Goal: Task Accomplishment & Management: Manage account settings

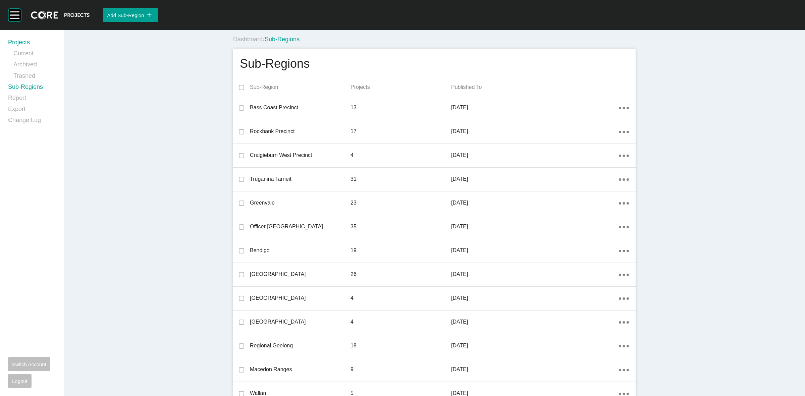
click at [19, 42] on link "Projects" at bounding box center [32, 43] width 48 height 11
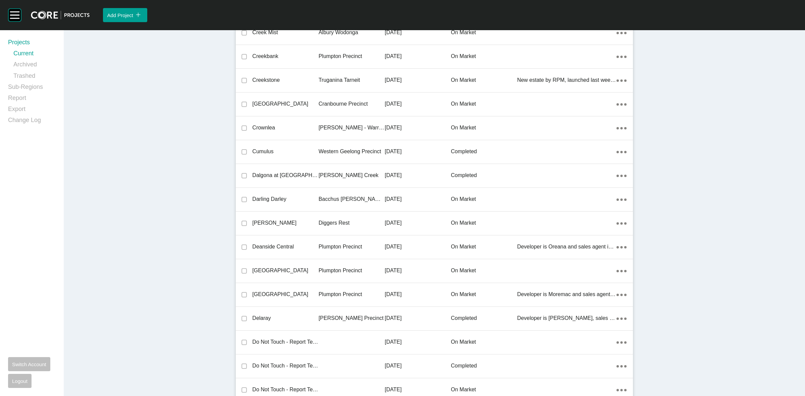
scroll to position [15238, 0]
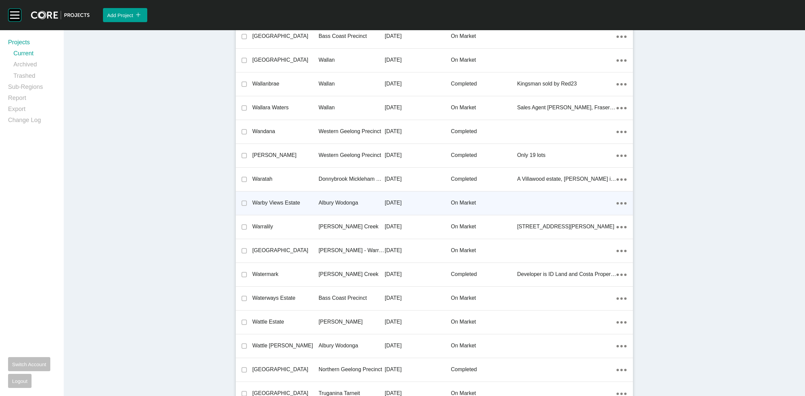
click at [346, 199] on p "Albury Wodonga" at bounding box center [351, 202] width 66 height 7
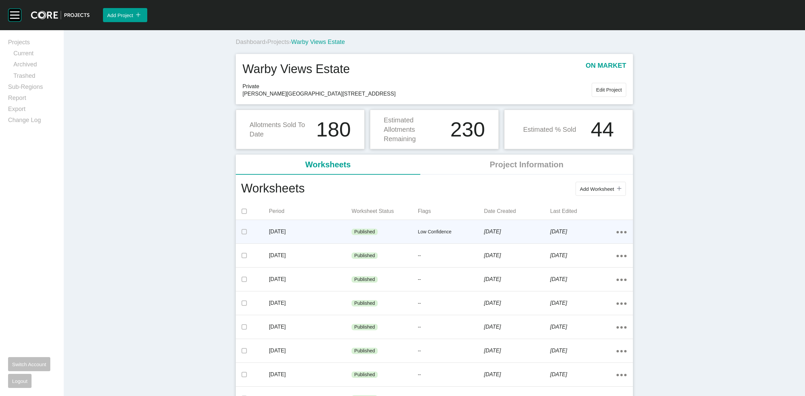
click at [464, 229] on p "Low Confidence" at bounding box center [451, 232] width 66 height 7
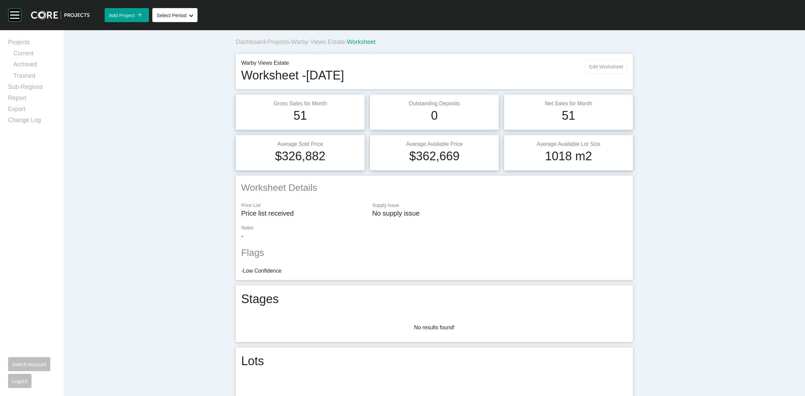
click at [592, 67] on span "Edit Worksheet" at bounding box center [606, 67] width 34 height 6
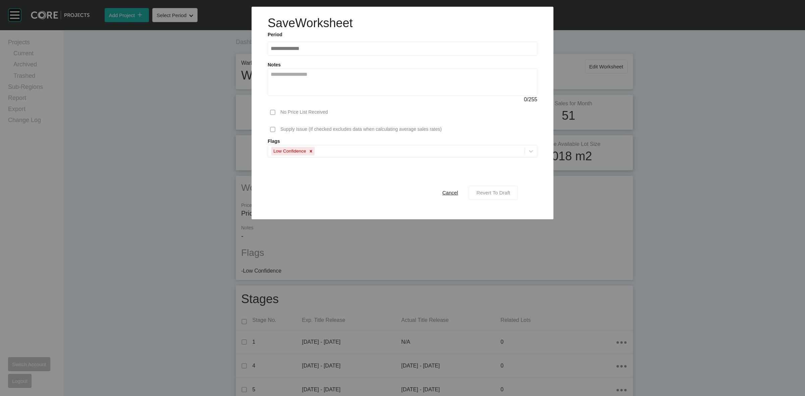
click at [496, 193] on span "Revert To Draft" at bounding box center [493, 193] width 34 height 6
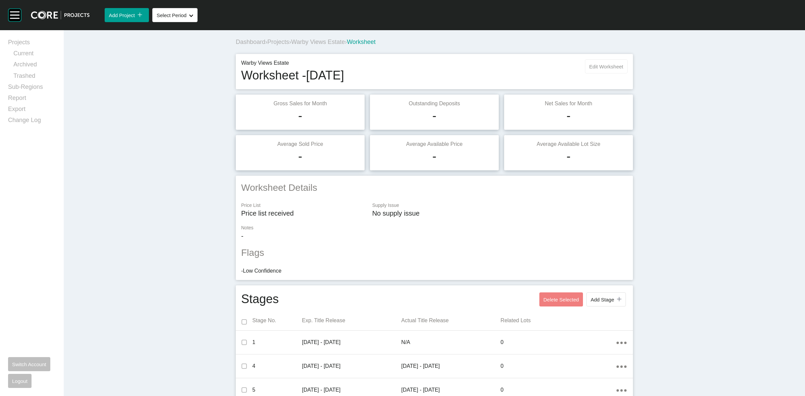
click at [594, 66] on span "Edit Worksheet" at bounding box center [606, 67] width 34 height 6
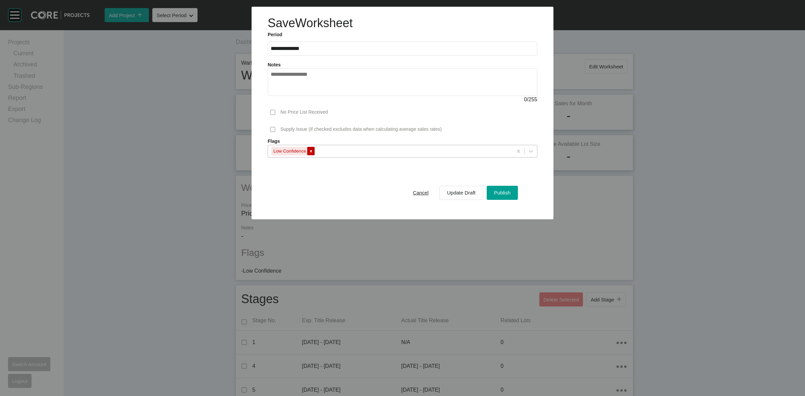
click at [308, 152] on icon at bounding box center [310, 151] width 5 height 5
click at [466, 193] on span "Update Draft" at bounding box center [461, 193] width 28 height 6
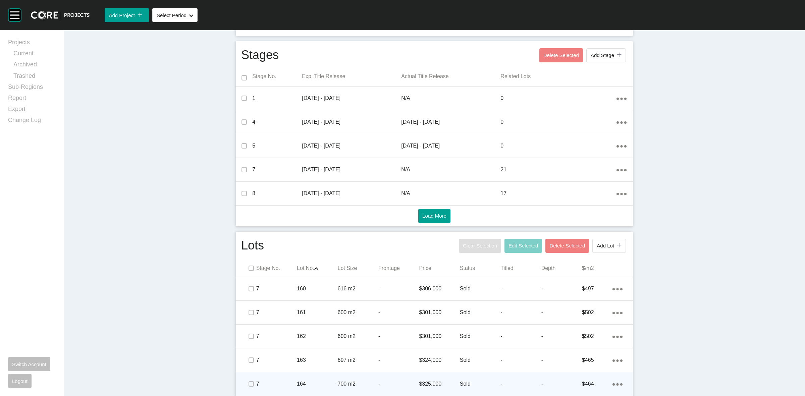
scroll to position [293, 0]
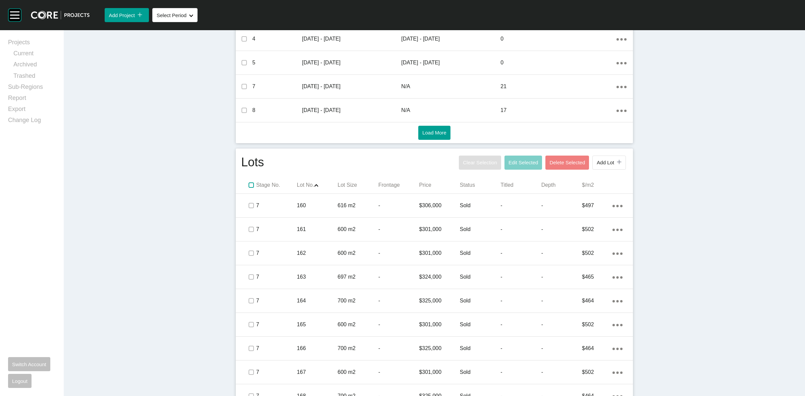
click at [248, 185] on label at bounding box center [250, 184] width 5 height 5
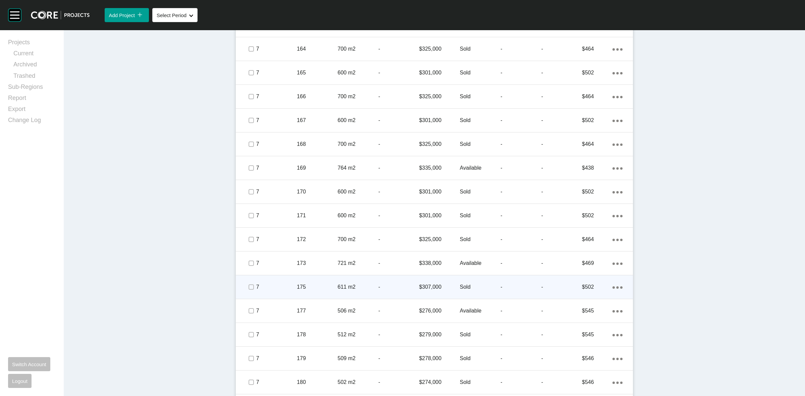
scroll to position [545, 0]
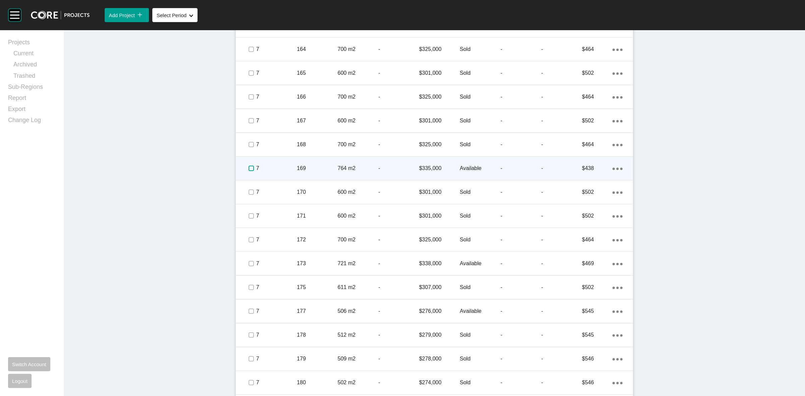
click at [248, 167] on label at bounding box center [250, 168] width 5 height 5
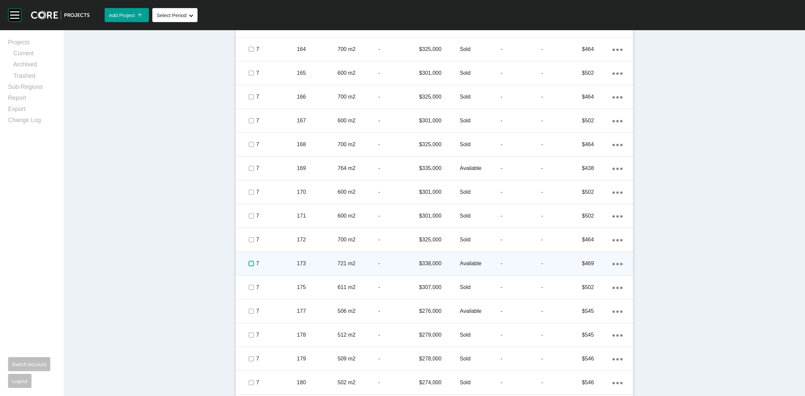
click at [248, 265] on label at bounding box center [250, 263] width 5 height 5
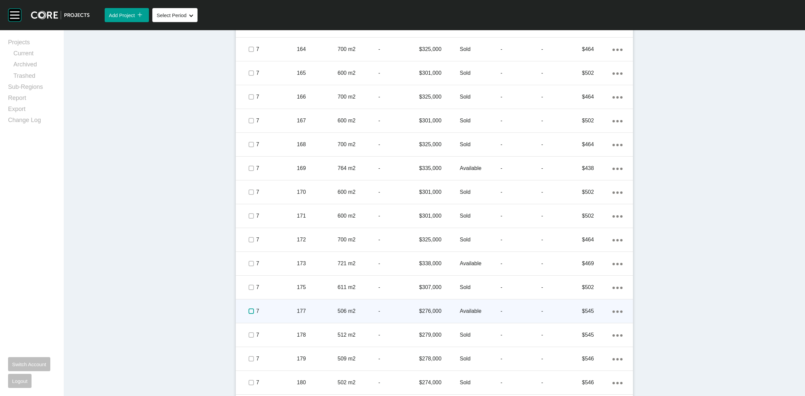
click at [248, 314] on label at bounding box center [250, 310] width 5 height 5
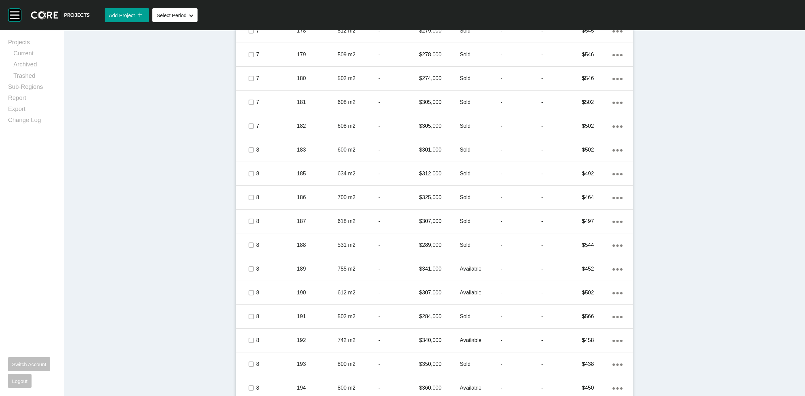
scroll to position [922, 0]
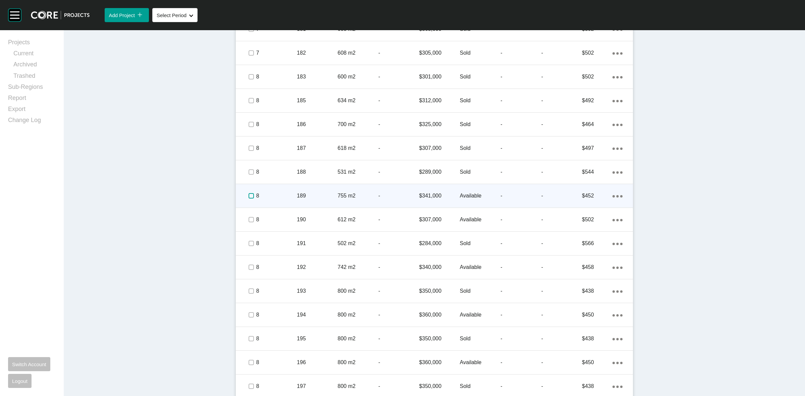
click at [248, 195] on label at bounding box center [250, 195] width 5 height 5
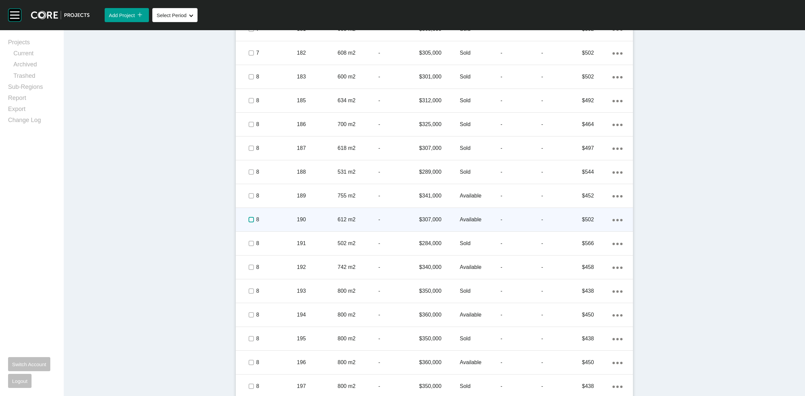
click at [250, 217] on label at bounding box center [250, 219] width 5 height 5
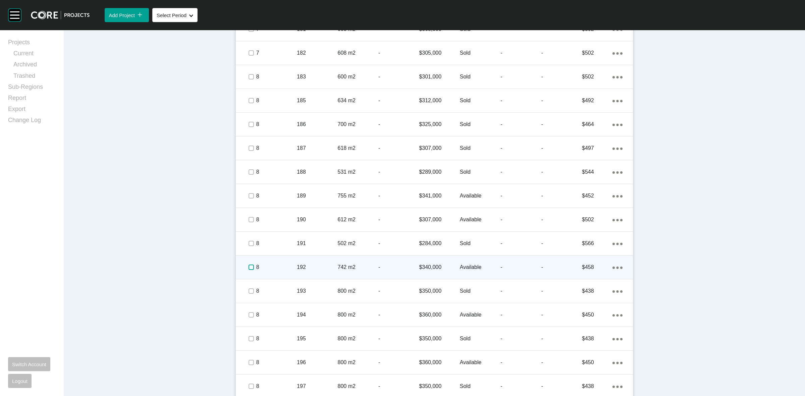
click at [248, 268] on label at bounding box center [250, 266] width 5 height 5
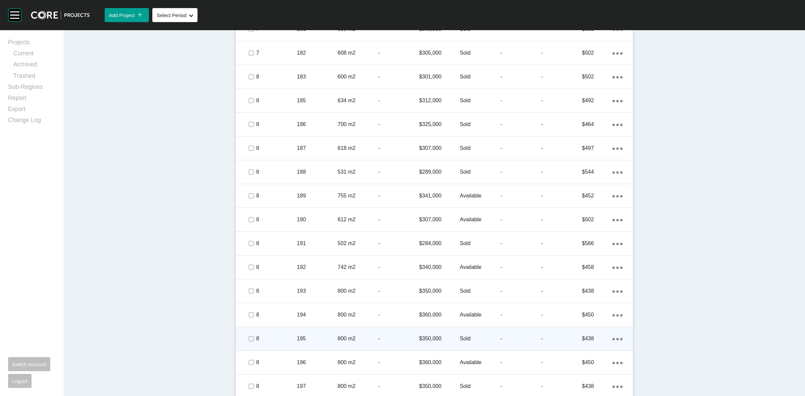
drag, startPoint x: 243, startPoint y: 316, endPoint x: 244, endPoint y: 337, distance: 21.1
click at [246, 317] on span at bounding box center [251, 315] width 10 height 10
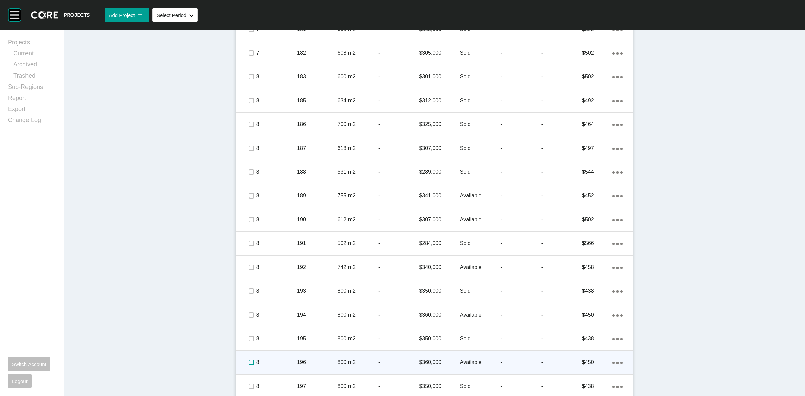
click at [248, 363] on label at bounding box center [250, 362] width 5 height 5
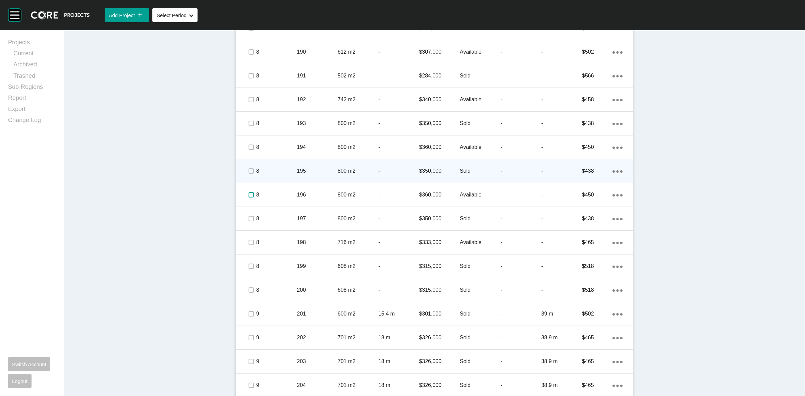
scroll to position [1131, 0]
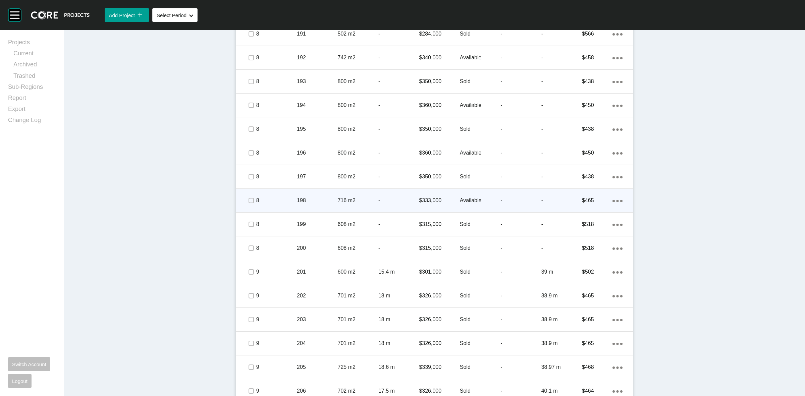
click at [250, 204] on span at bounding box center [251, 200] width 10 height 10
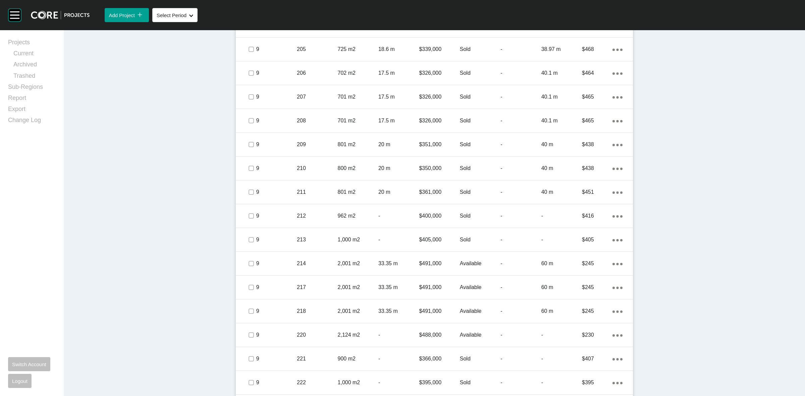
scroll to position [1467, 0]
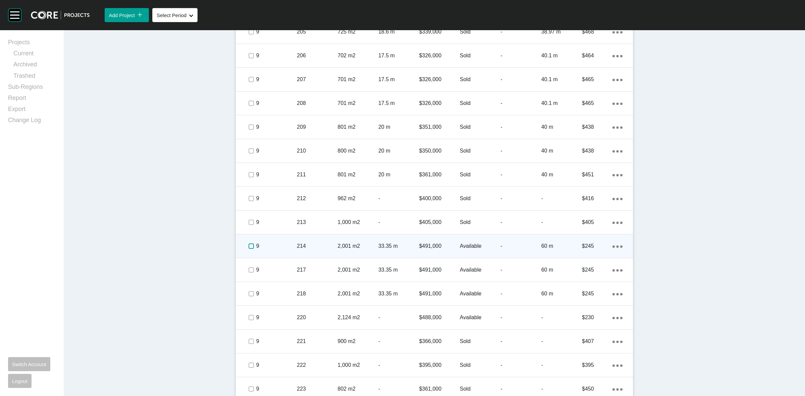
click at [248, 245] on label at bounding box center [250, 245] width 5 height 5
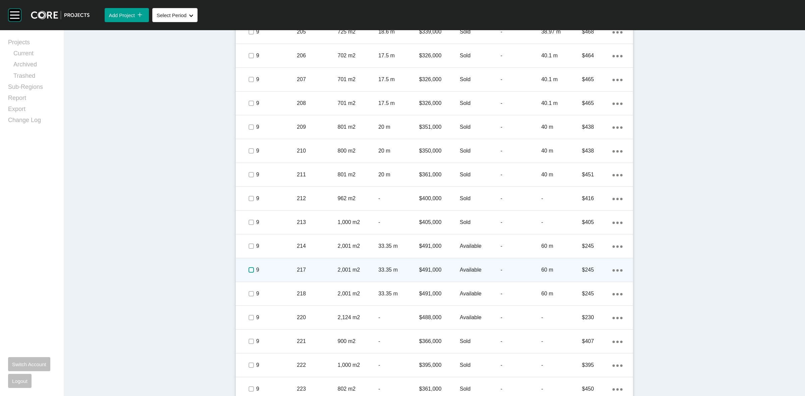
click at [248, 269] on label at bounding box center [250, 269] width 5 height 5
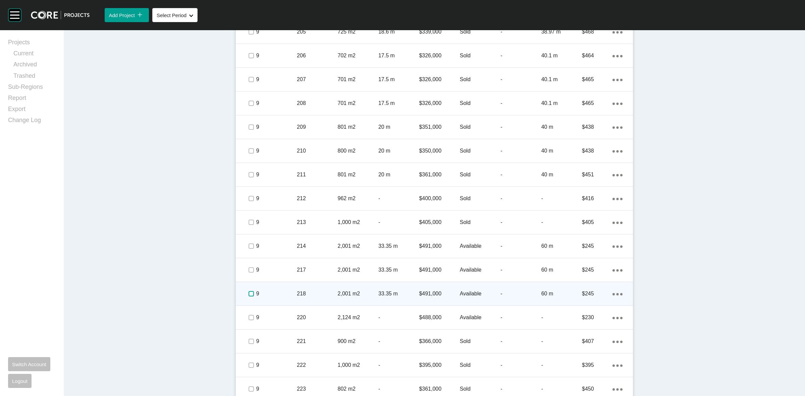
click at [249, 296] on label at bounding box center [250, 293] width 5 height 5
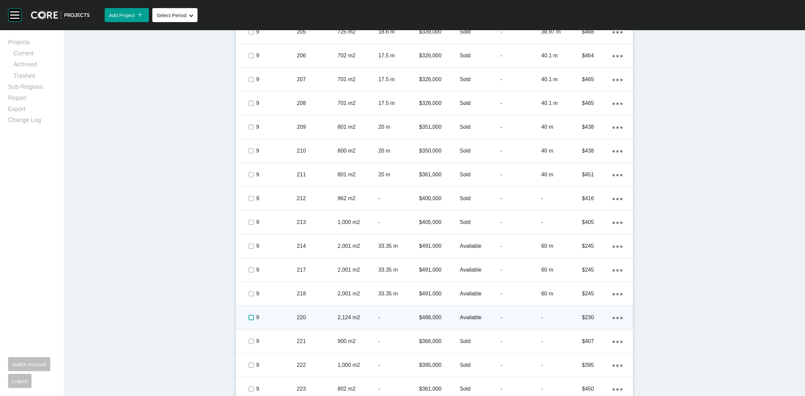
click at [248, 315] on label at bounding box center [250, 317] width 5 height 5
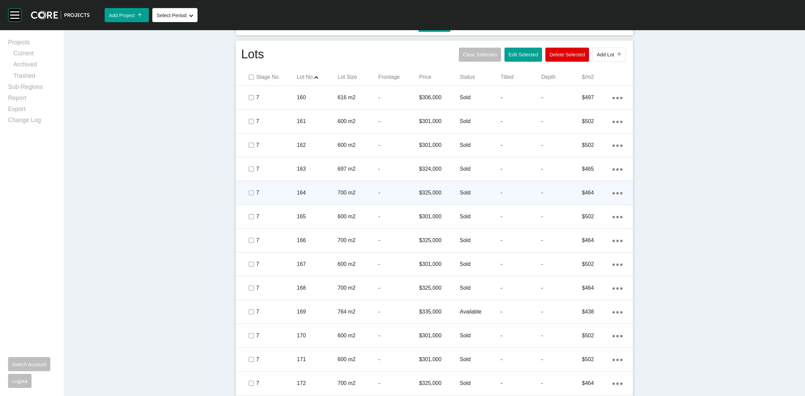
scroll to position [317, 0]
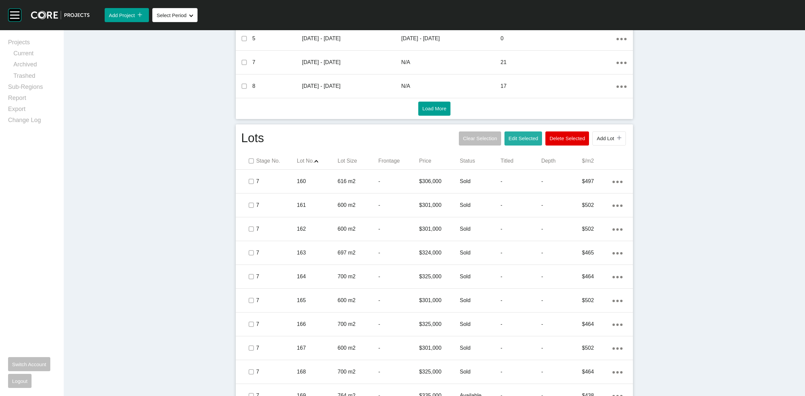
click at [504, 139] on button "Edit Selected" at bounding box center [523, 138] width 38 height 14
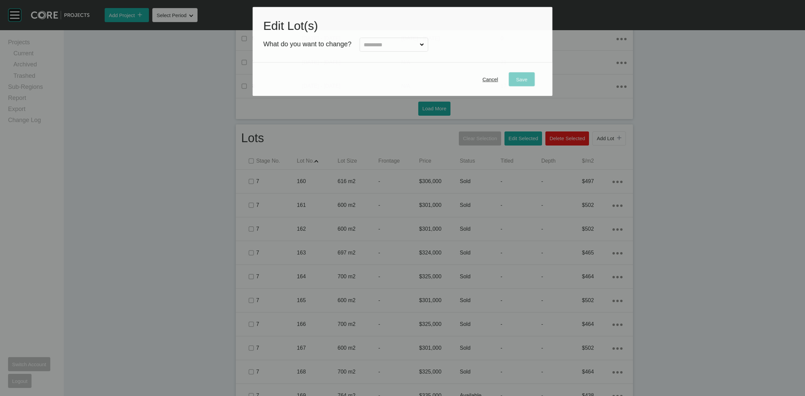
click at [389, 46] on input "text" at bounding box center [390, 44] width 56 height 13
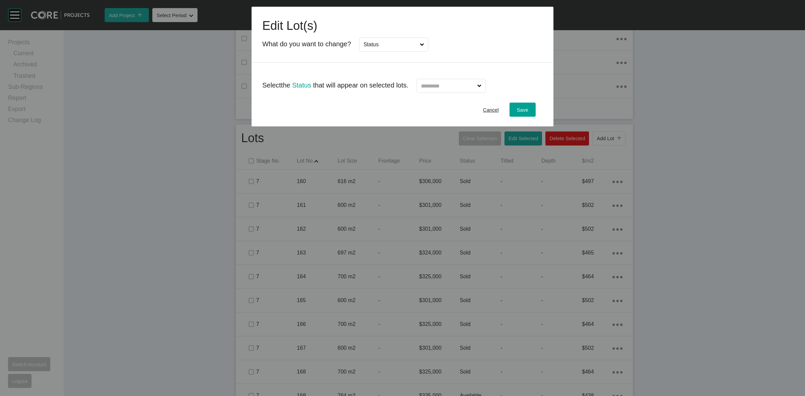
click at [448, 89] on input "text" at bounding box center [447, 85] width 56 height 13
click at [517, 110] on span "Save" at bounding box center [522, 110] width 11 height 6
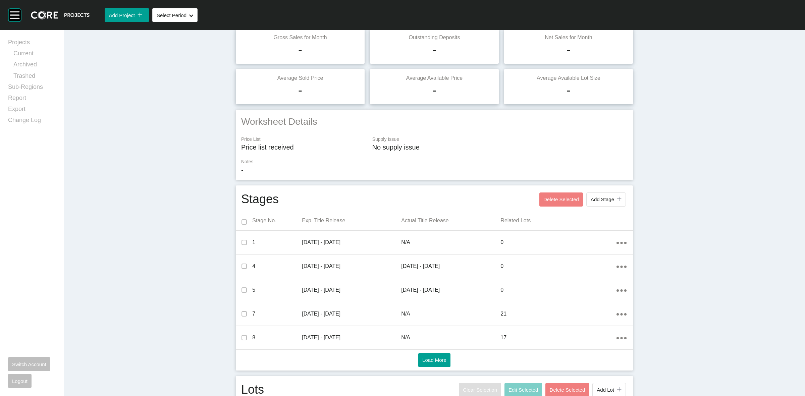
scroll to position [0, 0]
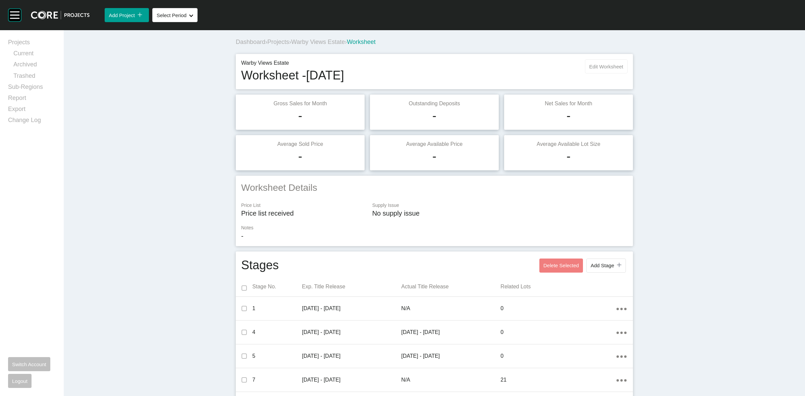
click at [602, 64] on span "Edit Worksheet" at bounding box center [606, 67] width 34 height 6
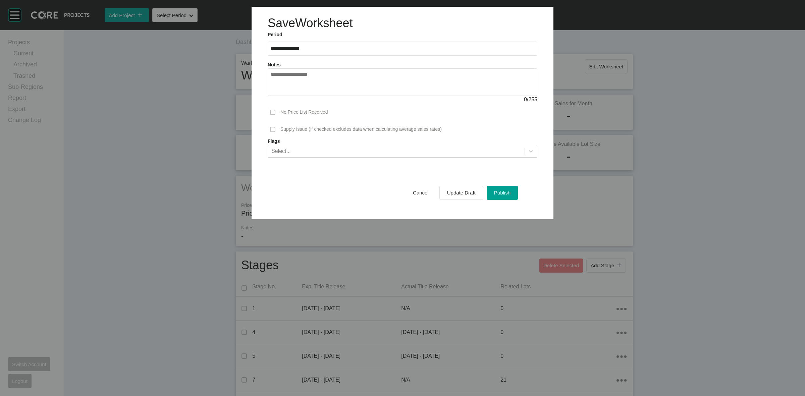
click at [502, 200] on div "Cancel Update Draft Publish" at bounding box center [462, 192] width 116 height 17
click at [502, 194] on span "Publish" at bounding box center [502, 193] width 16 height 6
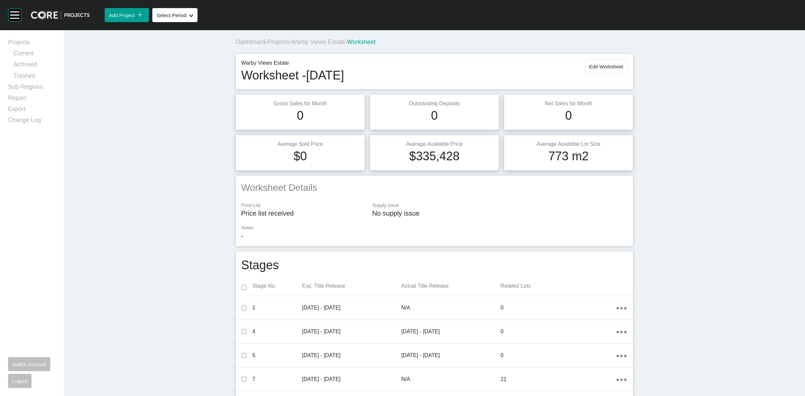
click at [338, 42] on span "Warby Views Estate" at bounding box center [318, 42] width 54 height 7
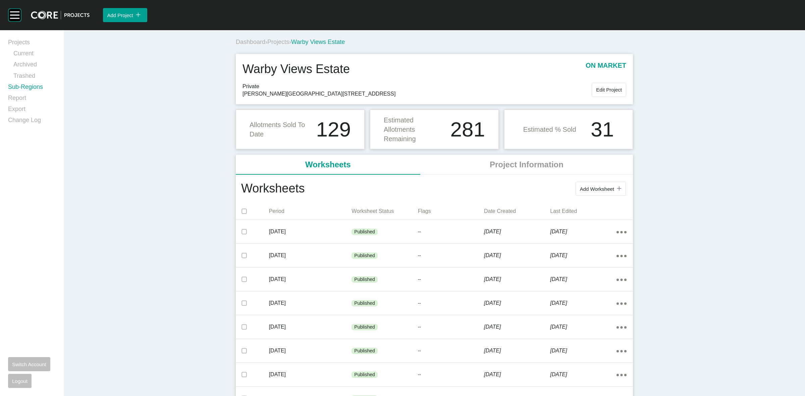
click at [32, 89] on link "Sub-Regions" at bounding box center [32, 88] width 48 height 11
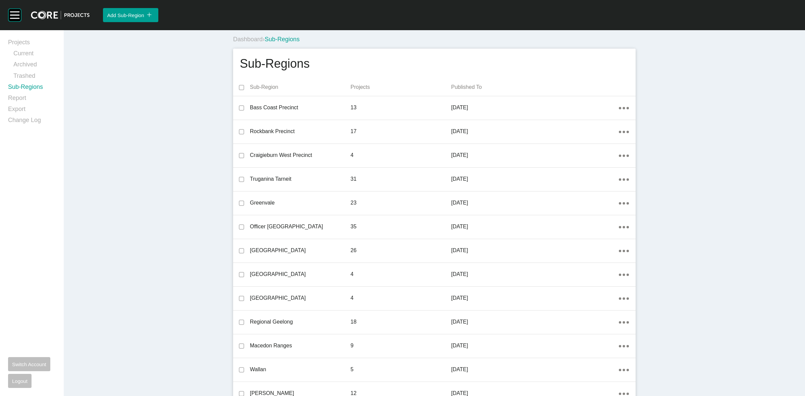
scroll to position [647, 0]
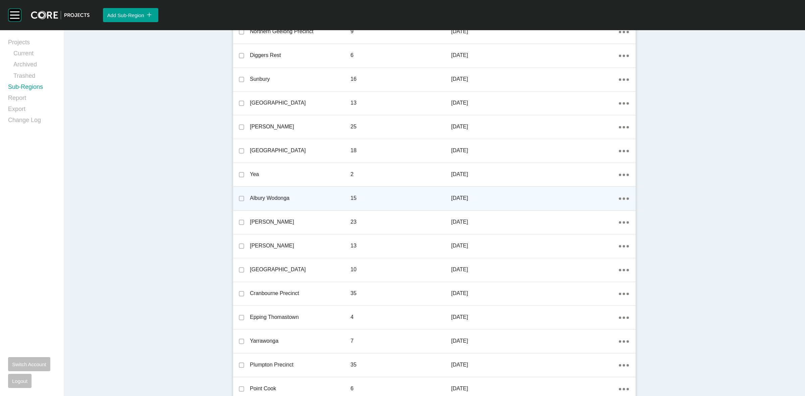
click at [622, 198] on ellipse at bounding box center [623, 198] width 2 height 2
click at [599, 198] on link "Edit" at bounding box center [596, 199] width 18 height 10
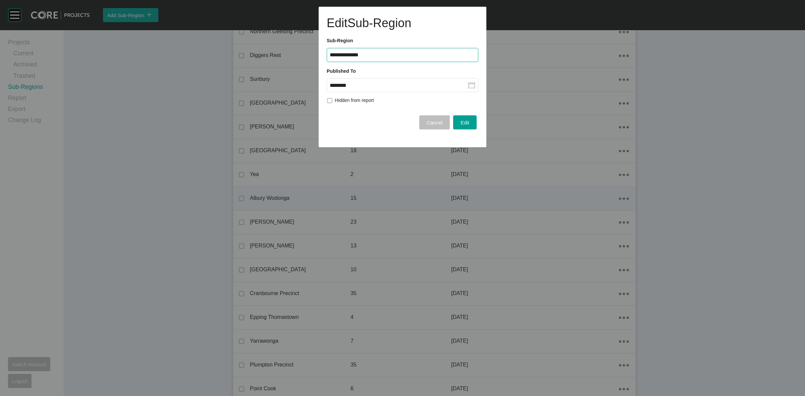
click at [394, 87] on input "********" at bounding box center [399, 85] width 138 height 6
click at [384, 140] on div "Sep" at bounding box center [387, 140] width 17 height 10
click at [464, 121] on span "Edit" at bounding box center [464, 123] width 9 height 6
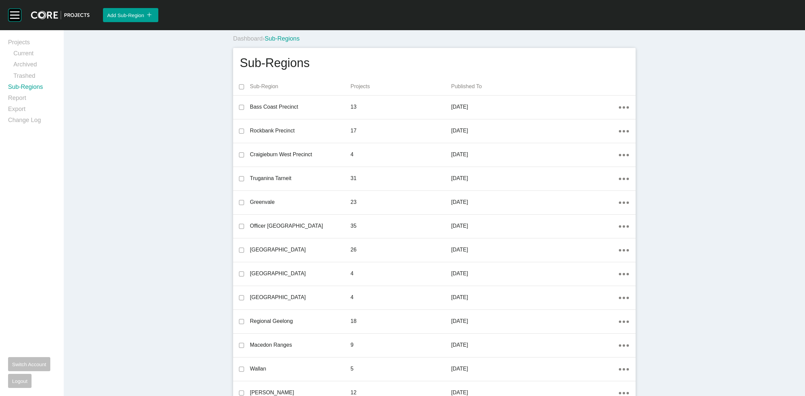
scroll to position [0, 0]
drag, startPoint x: 22, startPoint y: 38, endPoint x: 31, endPoint y: 48, distance: 13.1
click at [22, 38] on link "Projects" at bounding box center [32, 43] width 48 height 11
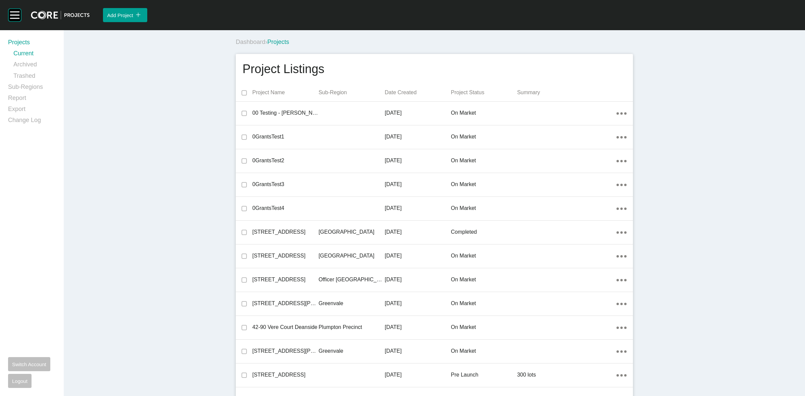
scroll to position [15238, 0]
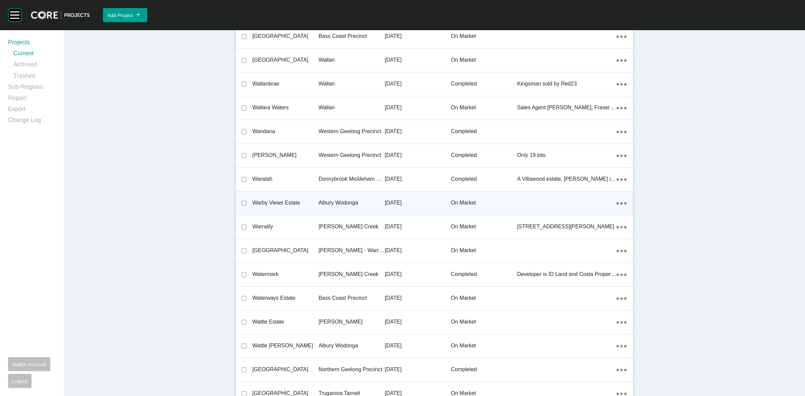
click at [346, 199] on p "Albury Wodonga" at bounding box center [351, 202] width 66 height 7
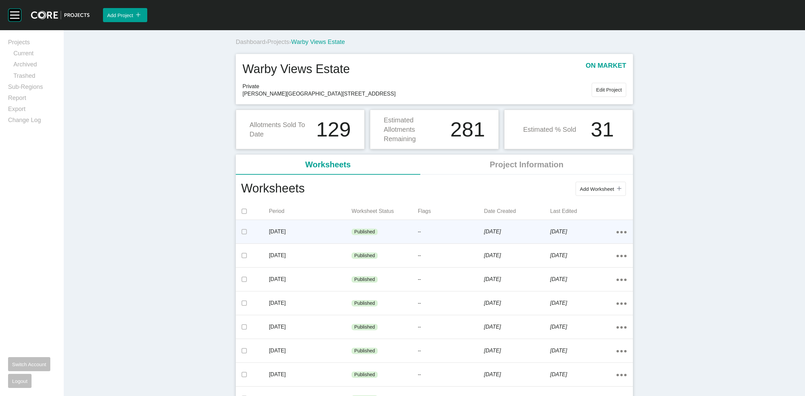
click at [331, 228] on p "[DATE]" at bounding box center [310, 231] width 83 height 7
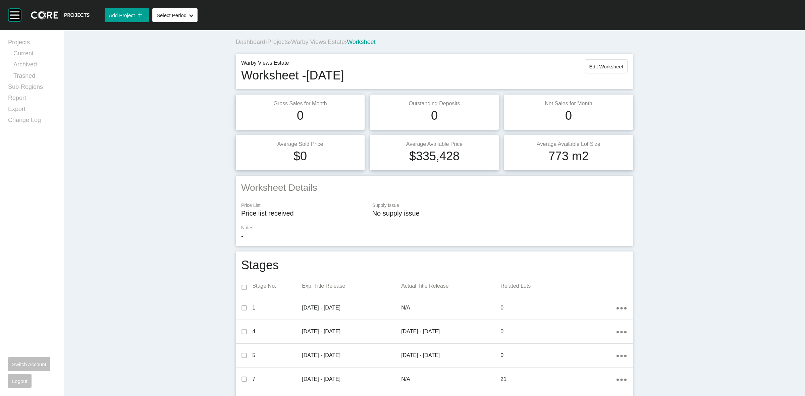
click at [274, 42] on span "Projects" at bounding box center [278, 42] width 22 height 7
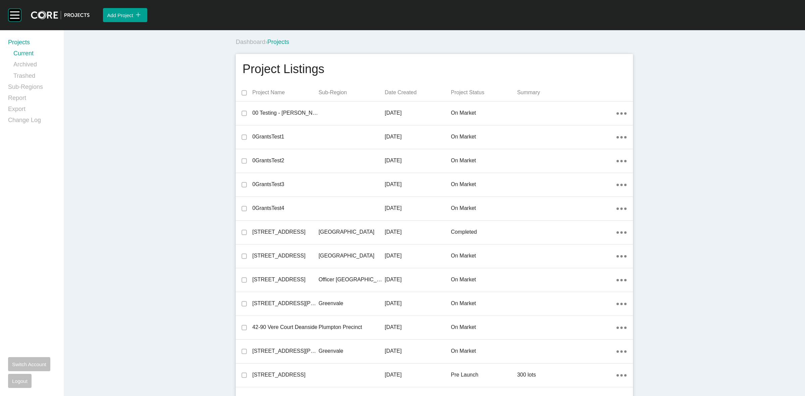
scroll to position [15238, 0]
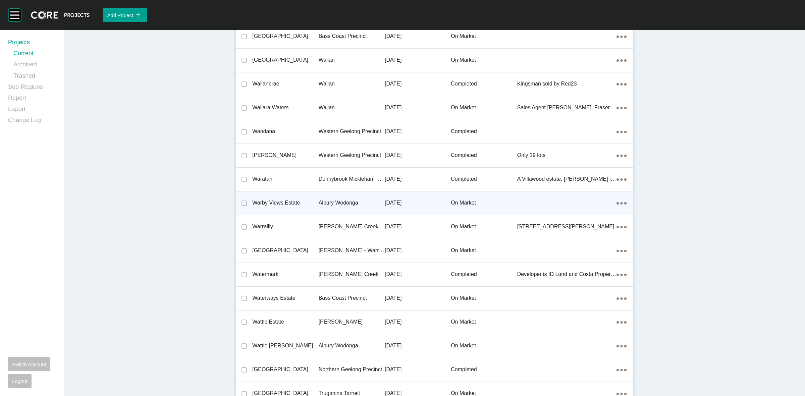
click at [343, 199] on p "Albury Wodonga" at bounding box center [351, 202] width 66 height 7
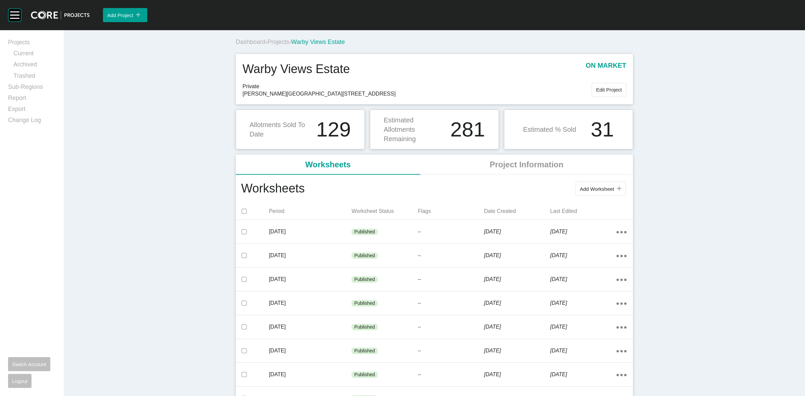
click at [280, 41] on span "Projects" at bounding box center [278, 42] width 22 height 7
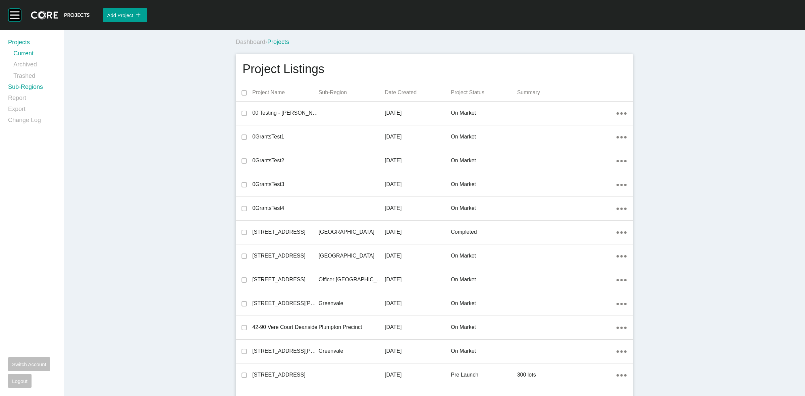
click at [26, 87] on link "Sub-Regions" at bounding box center [32, 88] width 48 height 11
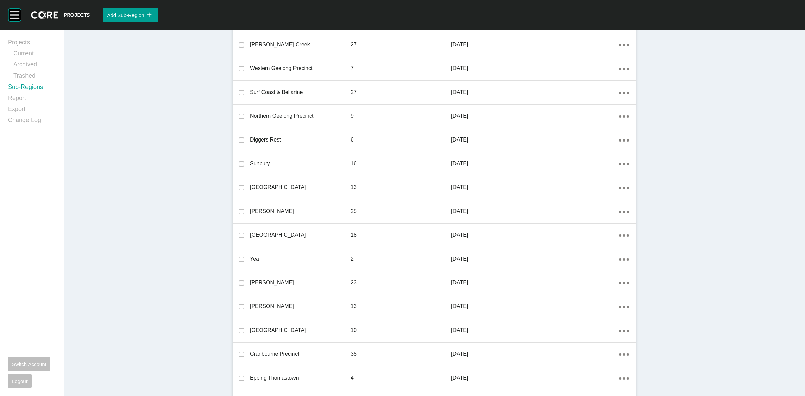
scroll to position [652, 0]
